Goal: Information Seeking & Learning: Learn about a topic

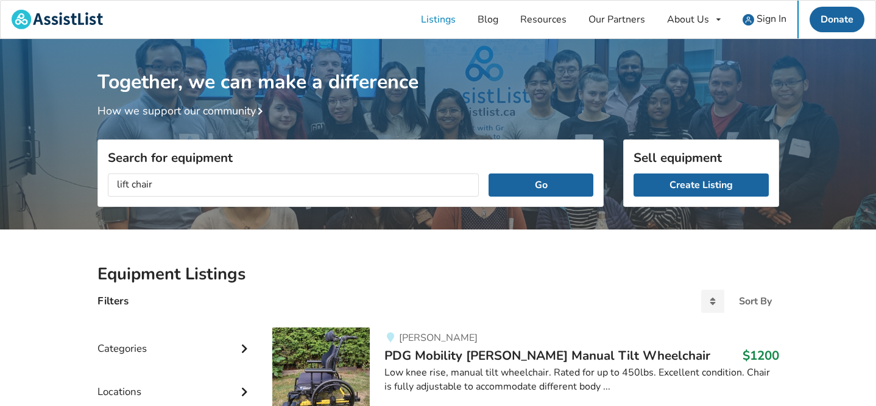
type input "lift chair"
click at [489, 174] on button "Go" at bounding box center [541, 185] width 104 height 23
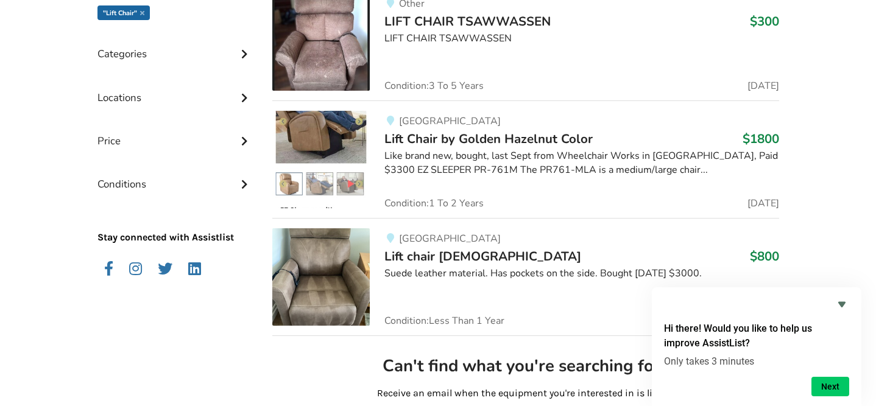
scroll to position [339, 0]
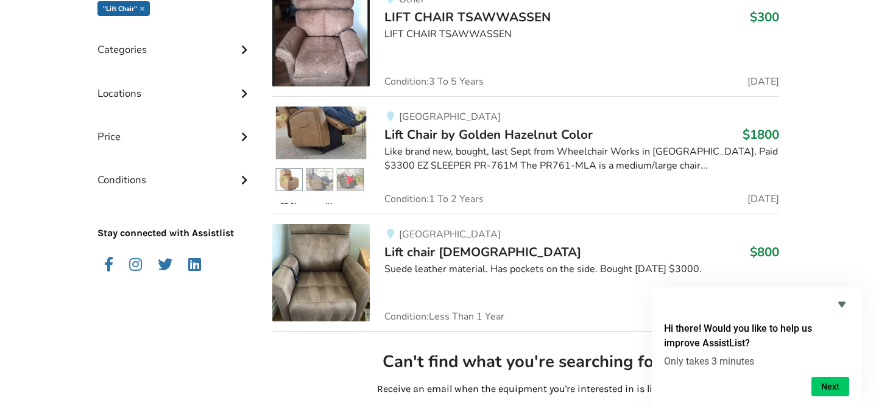
click at [294, 128] on img at bounding box center [320, 155] width 97 height 97
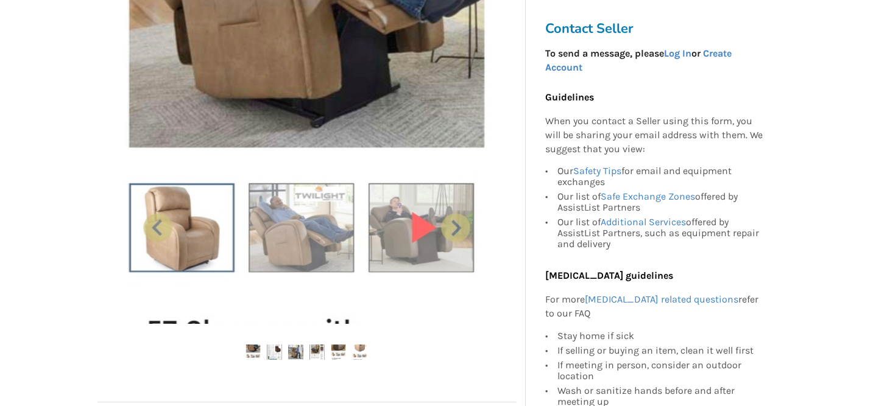
scroll to position [280, 0]
click at [222, 214] on img at bounding box center [307, 134] width 382 height 382
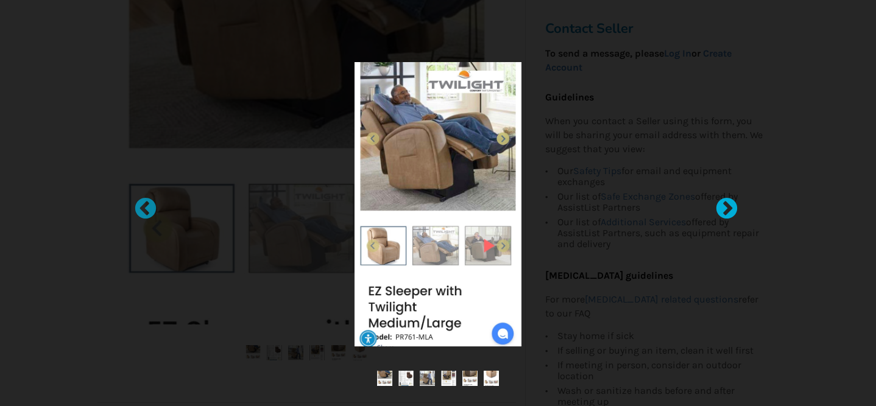
click at [727, 209] on div at bounding box center [721, 203] width 12 height 12
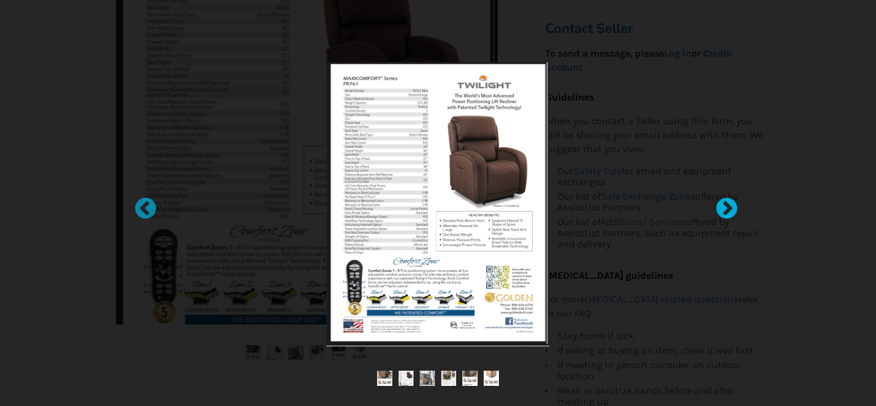
click at [727, 209] on div at bounding box center [721, 203] width 12 height 12
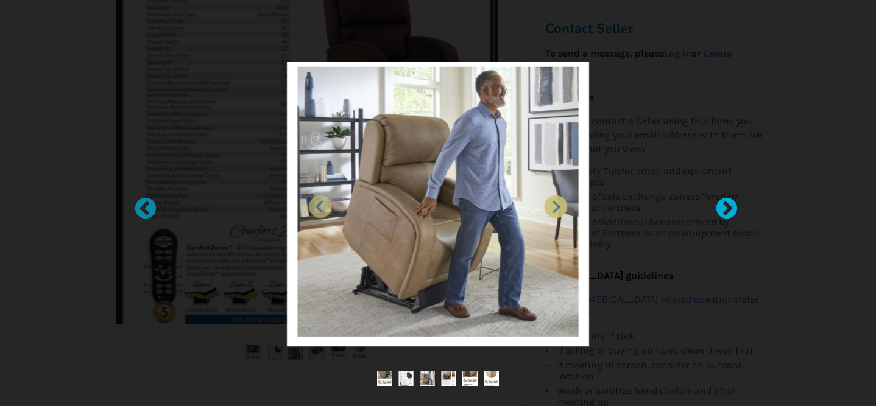
click at [727, 209] on div at bounding box center [721, 203] width 12 height 12
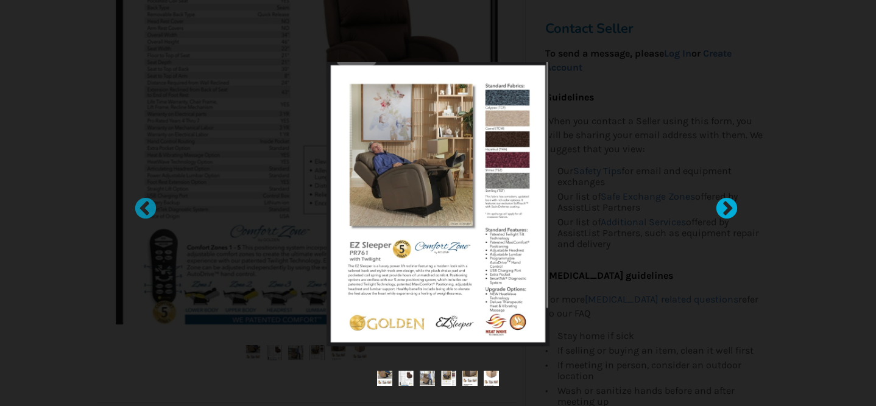
click at [727, 209] on div at bounding box center [721, 203] width 12 height 12
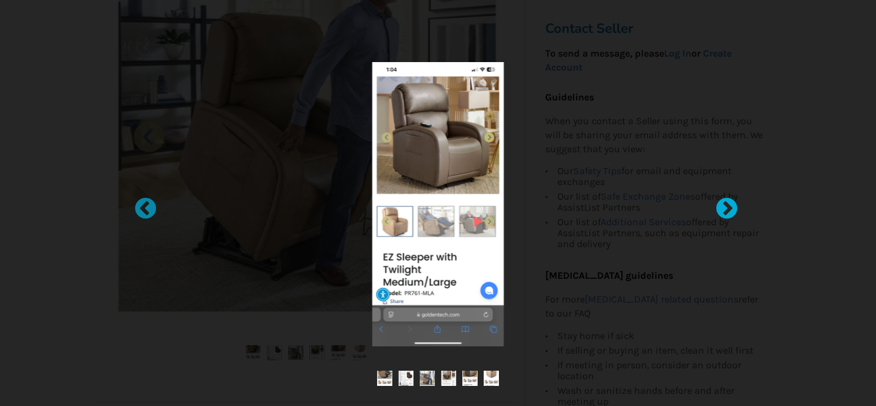
click at [727, 209] on div at bounding box center [721, 203] width 12 height 12
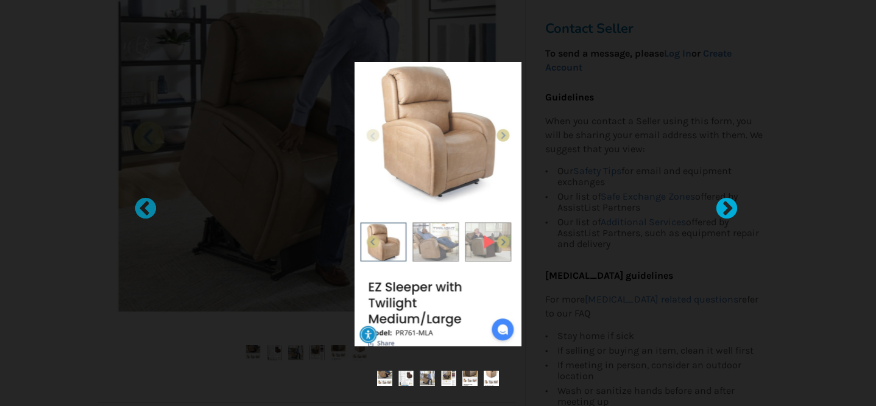
click at [727, 209] on div at bounding box center [721, 203] width 12 height 12
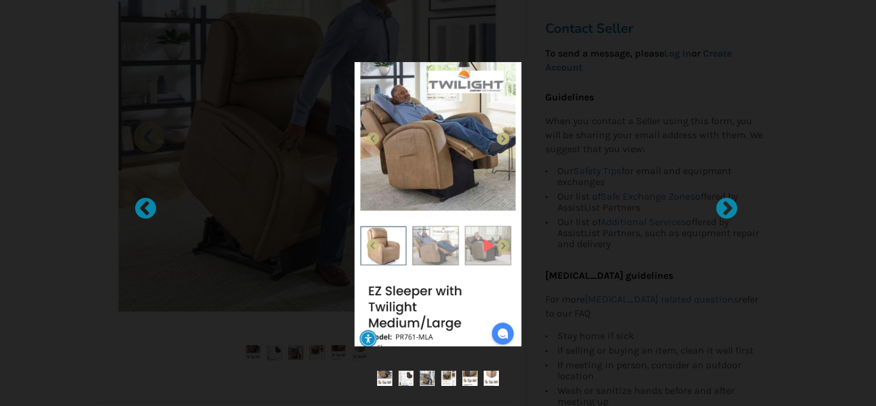
click at [815, 159] on div at bounding box center [438, 203] width 876 height 406
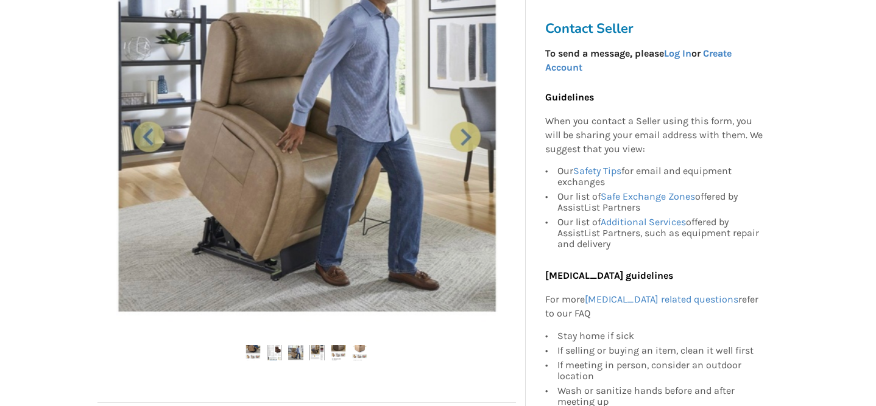
scroll to position [339, 0]
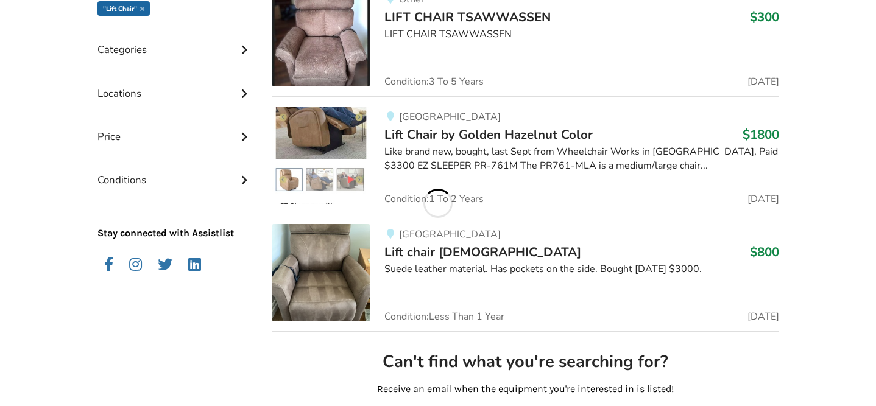
click at [321, 253] on img at bounding box center [320, 272] width 97 height 97
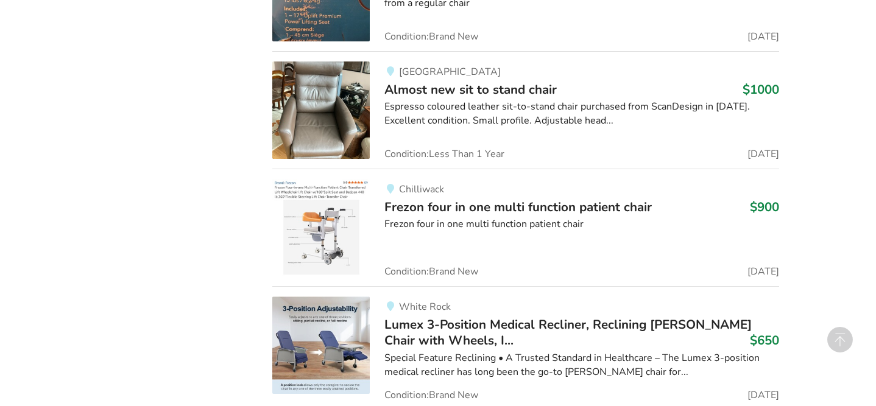
scroll to position [1214, 0]
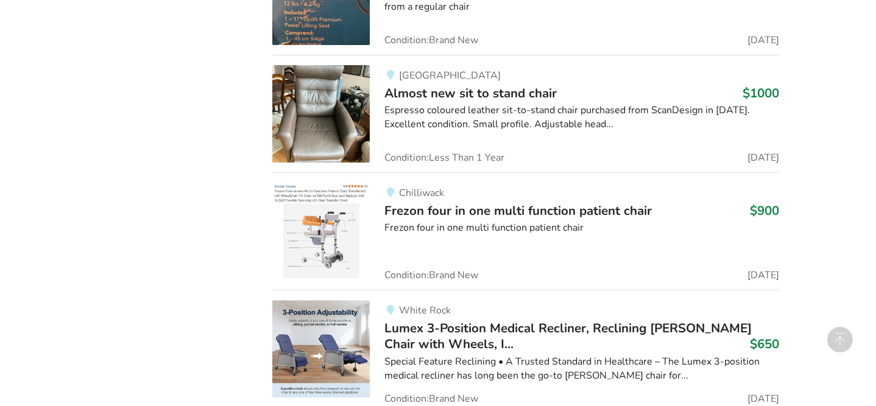
click at [316, 118] on img at bounding box center [320, 113] width 97 height 97
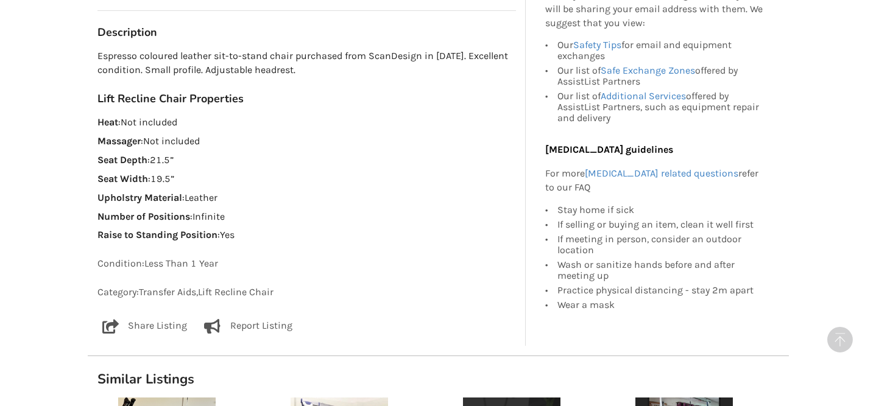
scroll to position [651, 0]
